Goal: Task Accomplishment & Management: Complete application form

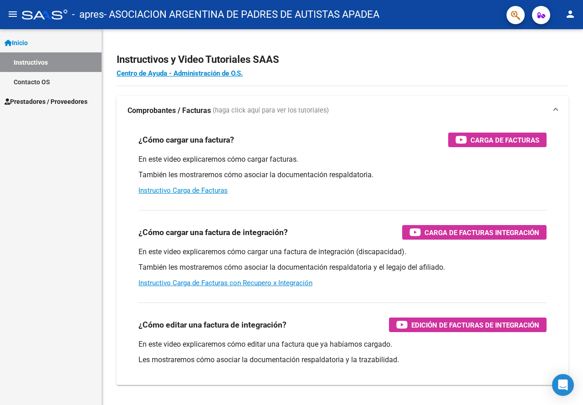
click at [42, 101] on span "Prestadores / Proveedores" at bounding box center [46, 102] width 83 height 10
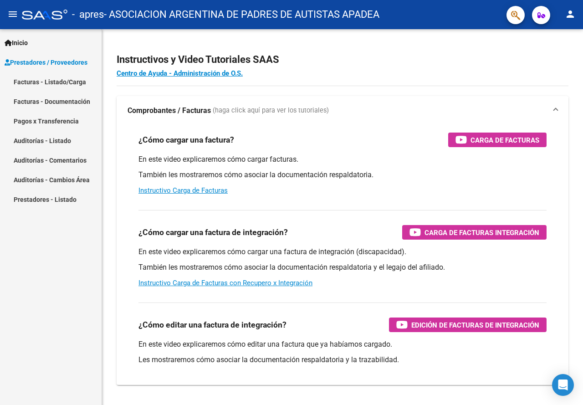
click at [43, 102] on link "Facturas - Documentación" at bounding box center [51, 102] width 102 height 20
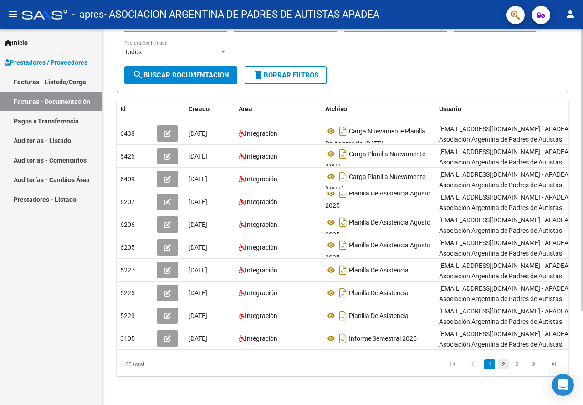
click at [504, 367] on link "2" at bounding box center [503, 365] width 11 height 10
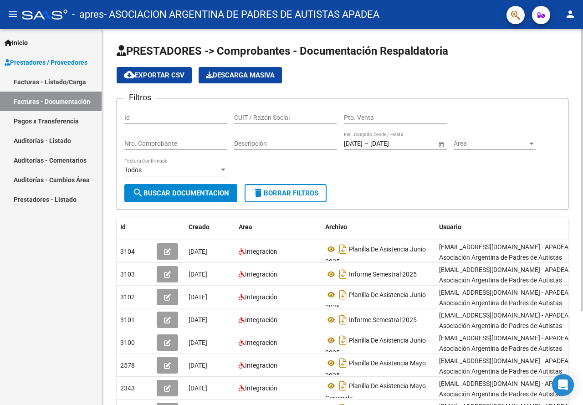
click at [188, 115] on input "Id" at bounding box center [175, 118] width 103 height 8
click at [318, 118] on input "CUIT / Razón Social" at bounding box center [285, 118] width 103 height 8
click at [167, 144] on input "Nro. Comprobante" at bounding box center [175, 144] width 103 height 8
paste input "00046809"
drag, startPoint x: 135, startPoint y: 144, endPoint x: 80, endPoint y: 144, distance: 55.6
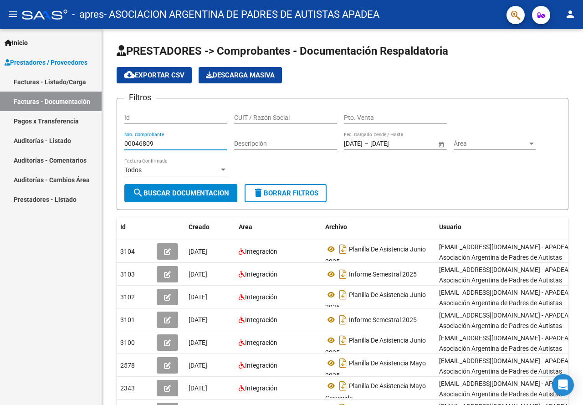
click at [80, 144] on mat-sidenav-container "Inicio Instructivos Contacto OS Prestadores / Proveedores Facturas - Listado/Ca…" at bounding box center [291, 217] width 583 height 376
type input "46809"
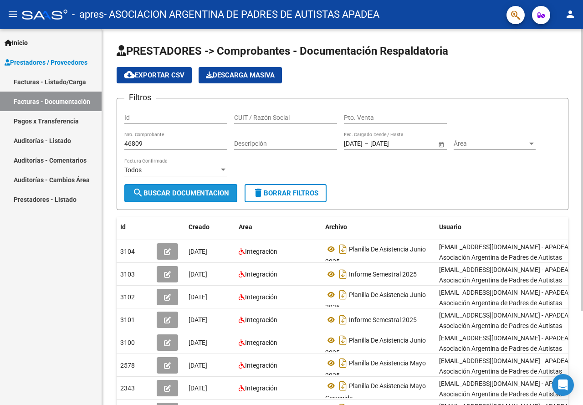
click at [197, 191] on span "search Buscar Documentacion" at bounding box center [181, 193] width 97 height 8
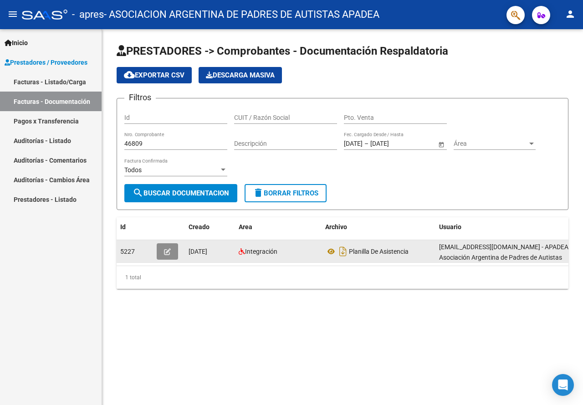
click at [172, 255] on button "button" at bounding box center [167, 251] width 21 height 16
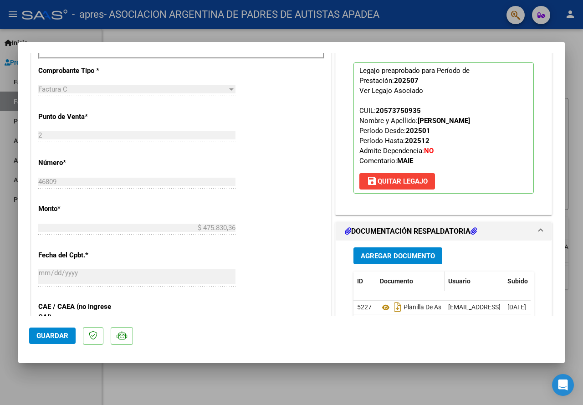
scroll to position [365, 0]
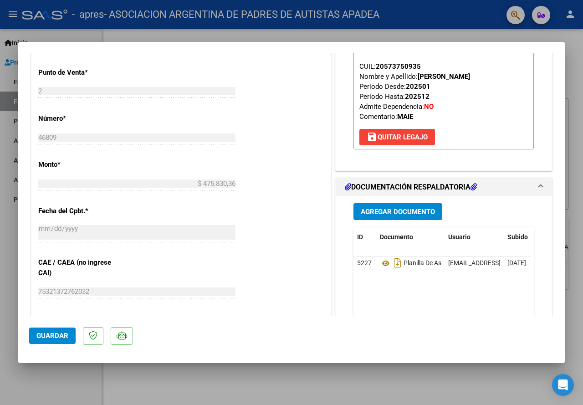
click at [406, 208] on span "Agregar Documento" at bounding box center [398, 212] width 74 height 8
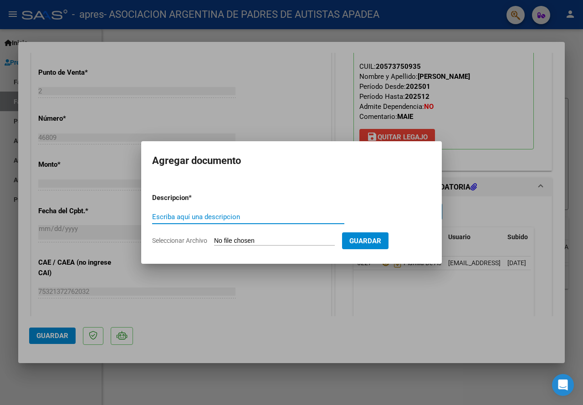
click at [219, 213] on input "Escriba aquí una descripcion" at bounding box center [248, 217] width 192 height 8
type input "PLANILLA DE ASISTENCIA NUEVA"
click at [315, 237] on input "Seleccionar Archivo" at bounding box center [274, 241] width 121 height 9
type input "C:\fakepath\[PERSON_NAME] APRES 2025 07 nueva.pdf"
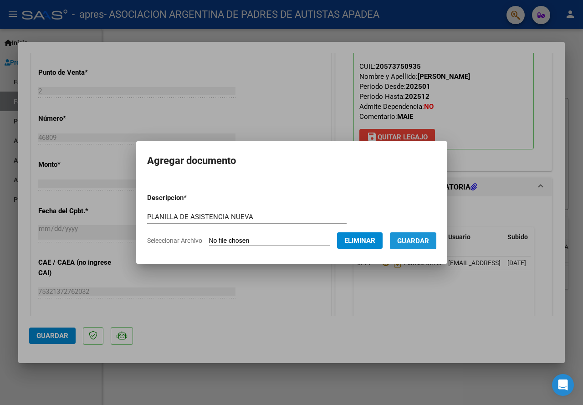
click at [429, 243] on span "Guardar" at bounding box center [413, 241] width 32 height 8
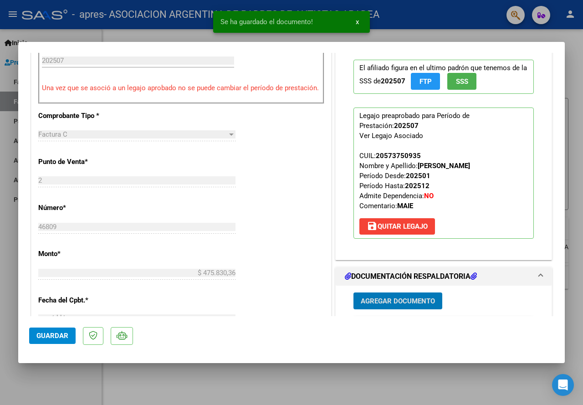
scroll to position [273, 0]
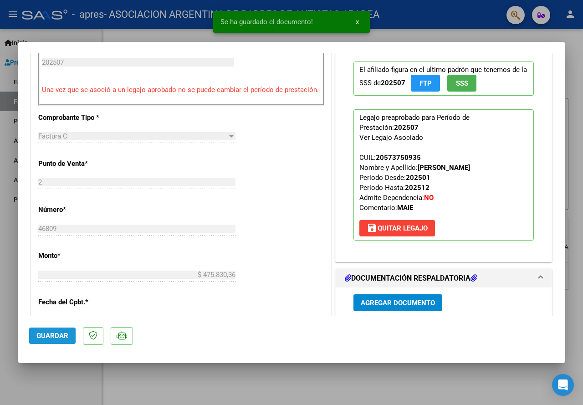
click at [46, 340] on span "Guardar" at bounding box center [52, 336] width 32 height 8
click at [58, 342] on button "Guardar" at bounding box center [52, 336] width 46 height 16
click at [582, 88] on div at bounding box center [291, 202] width 583 height 405
type input "$ 0,00"
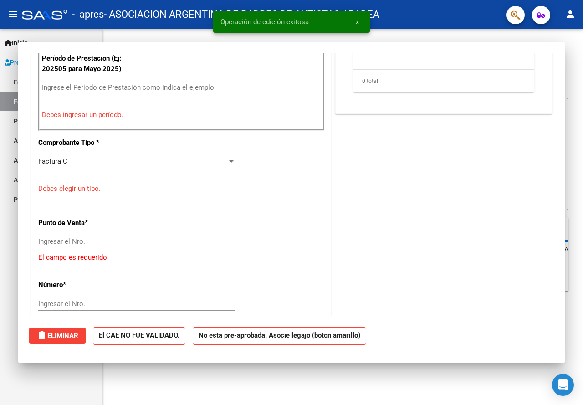
scroll to position [299, 0]
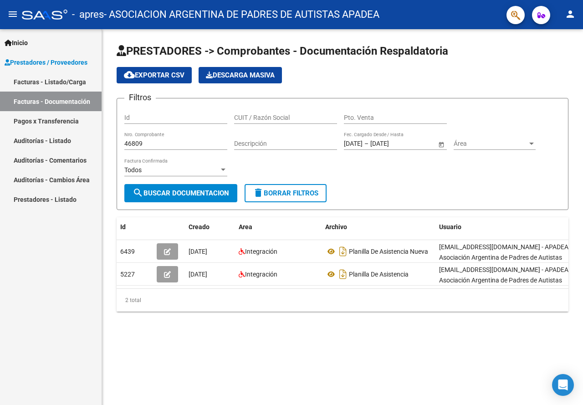
click at [171, 148] on div "46809 Nro. Comprobante" at bounding box center [175, 141] width 103 height 18
click at [170, 147] on input "46809" at bounding box center [175, 144] width 103 height 8
click at [166, 145] on input "46809" at bounding box center [175, 144] width 103 height 8
paste input "00046808"
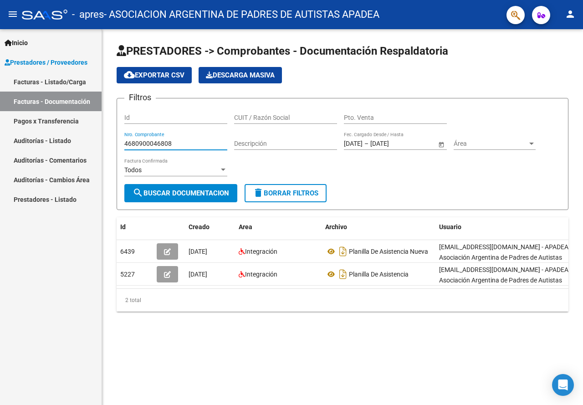
drag, startPoint x: 198, startPoint y: 141, endPoint x: 71, endPoint y: 145, distance: 126.8
click at [71, 145] on mat-sidenav-container "Inicio Instructivos Contacto OS Prestadores / Proveedores Facturas - Listado/Ca…" at bounding box center [291, 217] width 583 height 376
paste input "number"
type input "00046808"
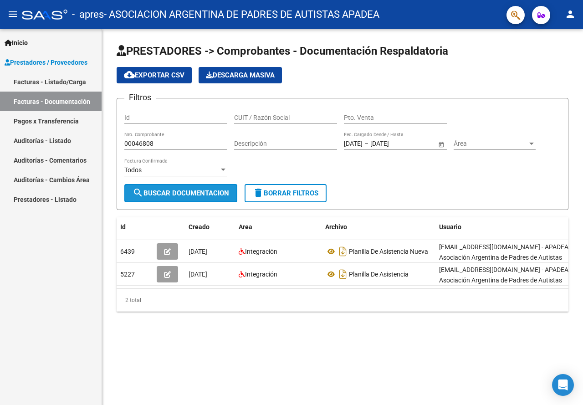
click at [214, 187] on button "search Buscar Documentacion" at bounding box center [180, 193] width 113 height 18
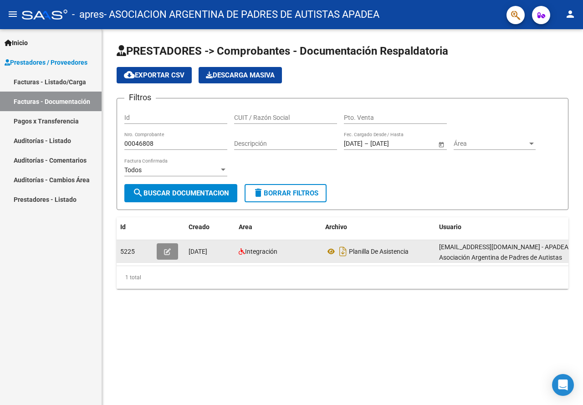
click at [171, 251] on button "button" at bounding box center [167, 251] width 21 height 16
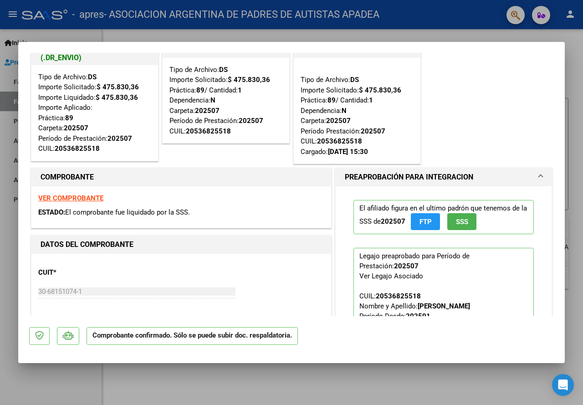
scroll to position [0, 0]
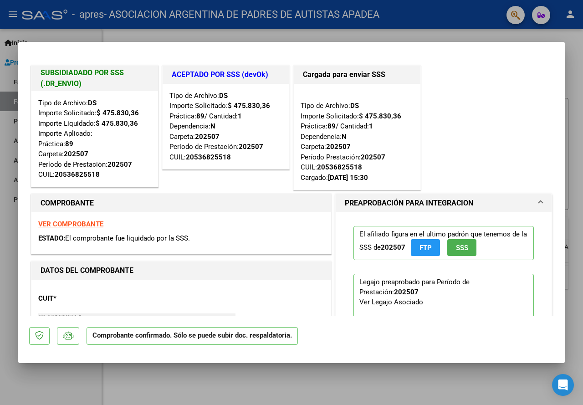
click at [583, 66] on div at bounding box center [291, 202] width 583 height 405
type input "$ 0,00"
